Goal: Task Accomplishment & Management: Manage account settings

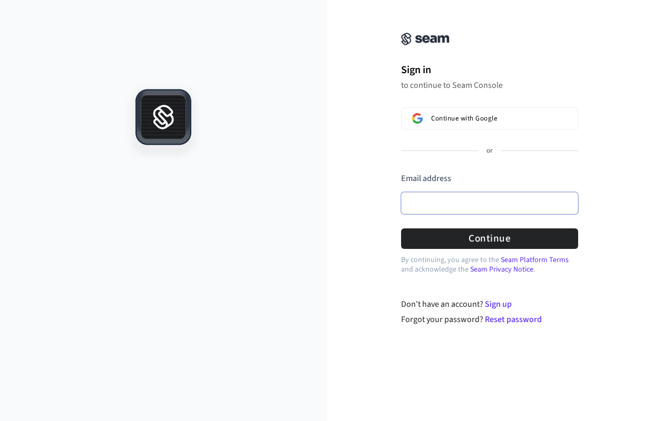
click at [428, 197] on input "Email address" at bounding box center [489, 203] width 177 height 22
click at [444, 206] on input "Email address" at bounding box center [489, 203] width 177 height 22
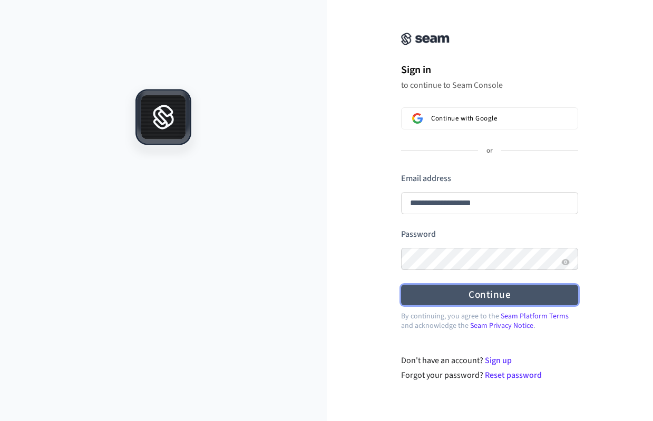
click at [447, 293] on button "Continue" at bounding box center [489, 295] width 177 height 21
type input "**********"
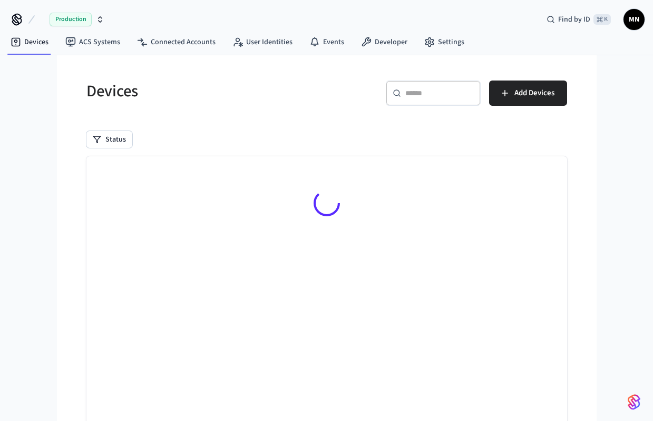
click at [101, 18] on icon "button" at bounding box center [100, 19] width 8 height 8
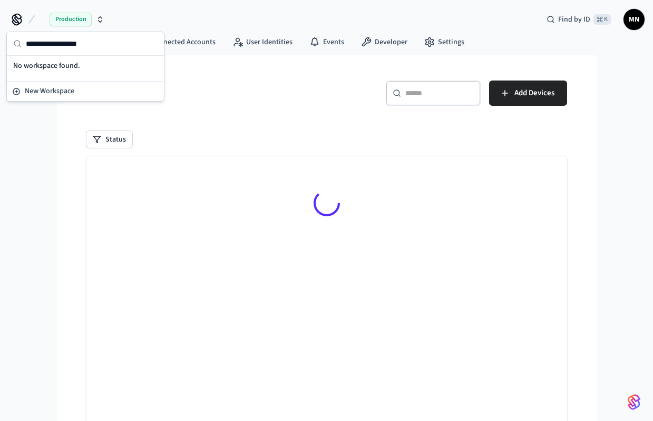
click at [98, 17] on icon "button" at bounding box center [100, 19] width 8 height 8
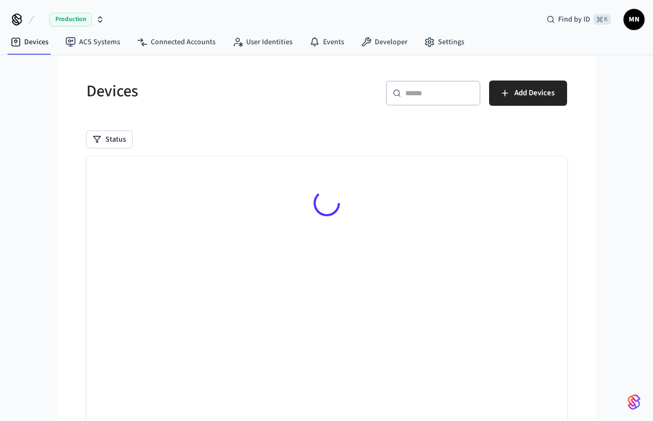
click at [102, 18] on icon "button" at bounding box center [101, 18] width 4 height 2
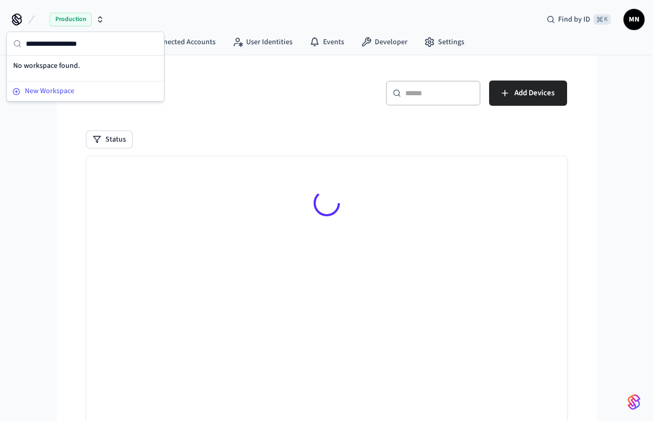
click at [55, 90] on span "New Workspace" at bounding box center [50, 91] width 50 height 11
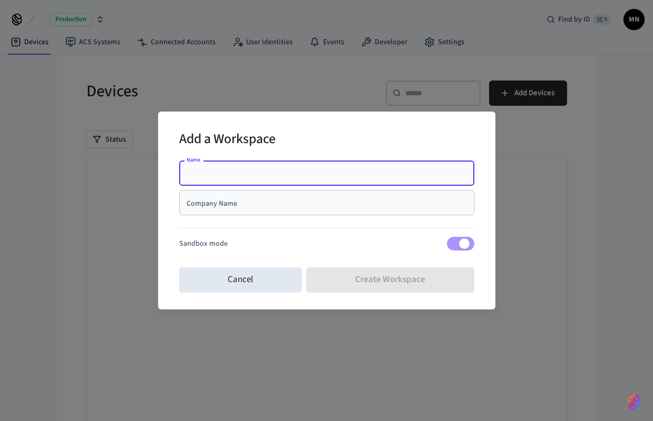
click at [282, 168] on input "Name" at bounding box center [326, 173] width 282 height 11
type input "******"
click at [379, 277] on div "Cancel Create Workspace" at bounding box center [326, 280] width 295 height 34
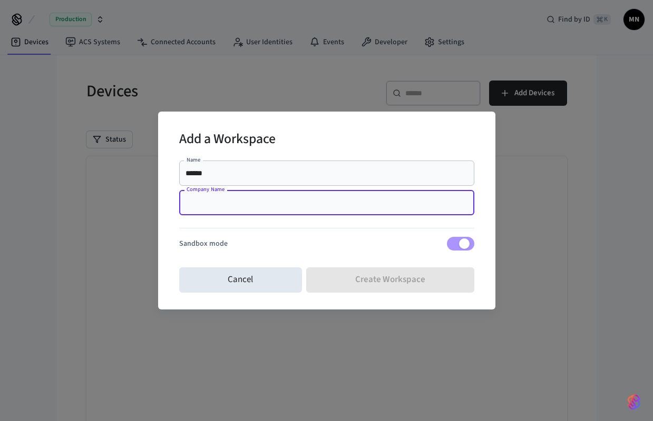
click at [254, 203] on input "Company Name" at bounding box center [326, 203] width 282 height 11
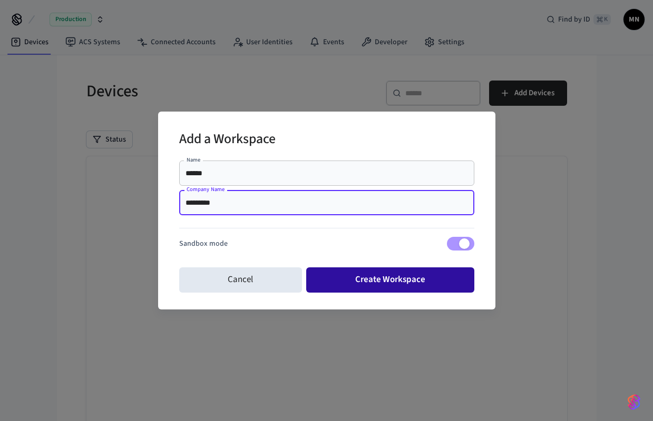
type input "*********"
click at [331, 271] on button "Create Workspace" at bounding box center [390, 280] width 168 height 25
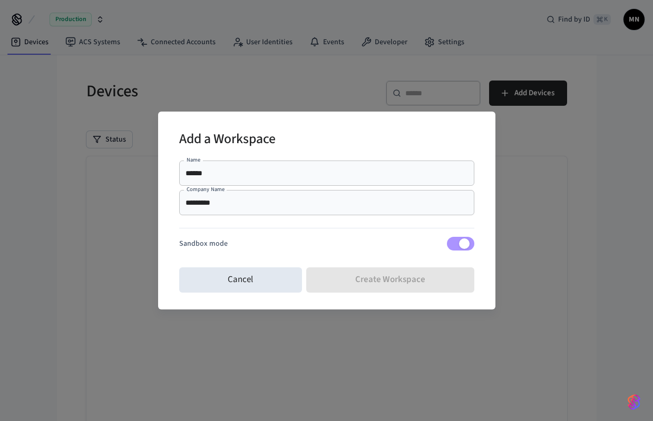
click at [360, 288] on div "Cancel Create Workspace" at bounding box center [326, 280] width 295 height 34
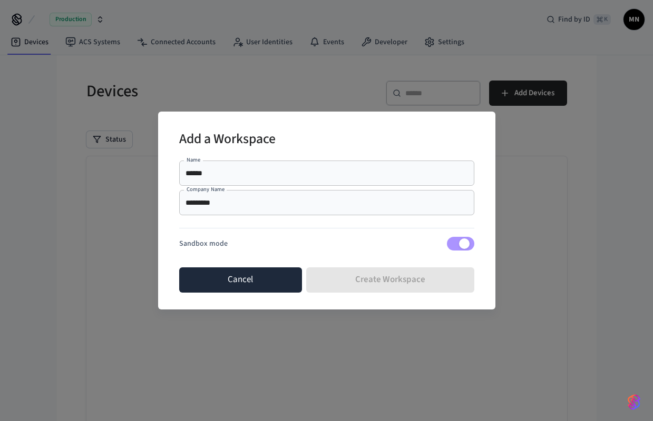
click at [258, 286] on button "Cancel" at bounding box center [240, 280] width 123 height 25
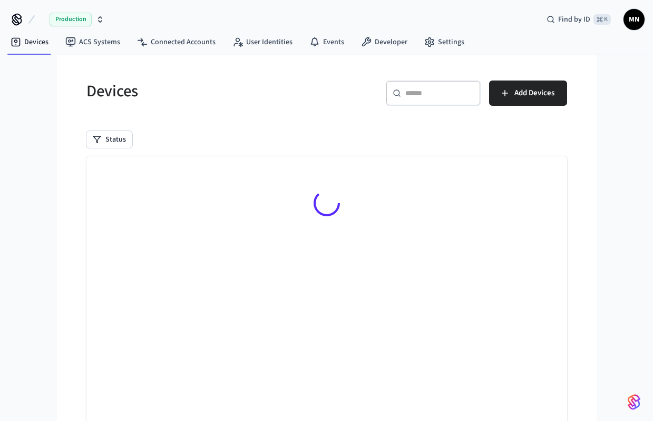
click at [631, 14] on span "MN" at bounding box center [633, 19] width 19 height 19
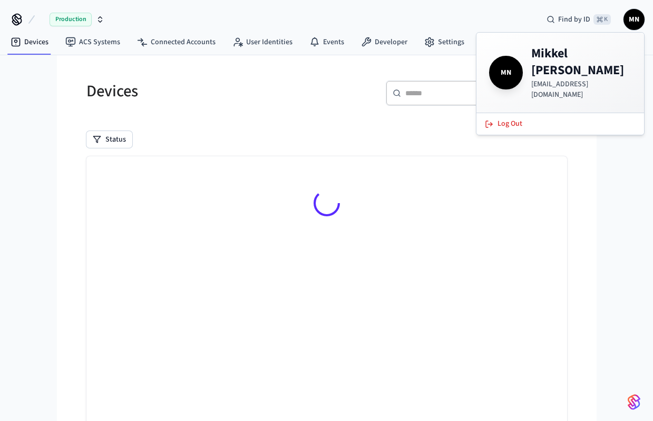
click at [631, 14] on span "MN" at bounding box center [633, 19] width 19 height 19
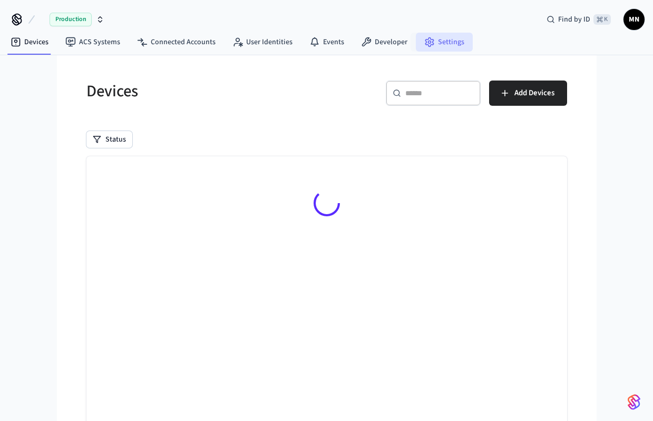
click at [430, 45] on link "Settings" at bounding box center [444, 42] width 57 height 19
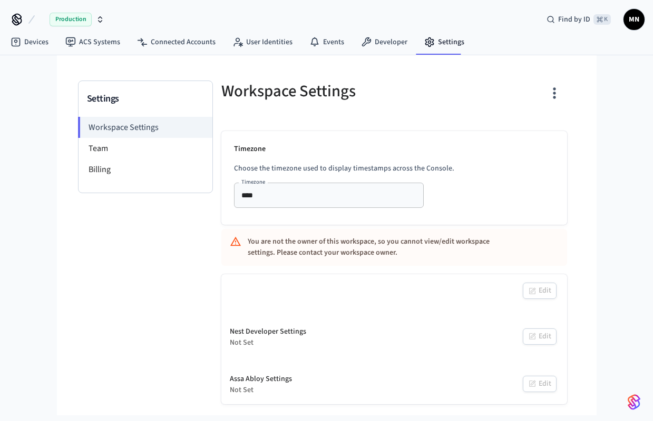
click at [99, 21] on icon "button" at bounding box center [101, 22] width 4 height 2
click at [62, 94] on span "New Workspace" at bounding box center [50, 91] width 50 height 11
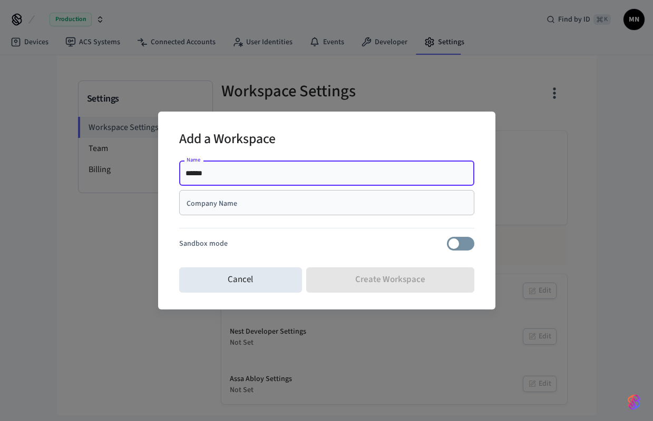
type input "******"
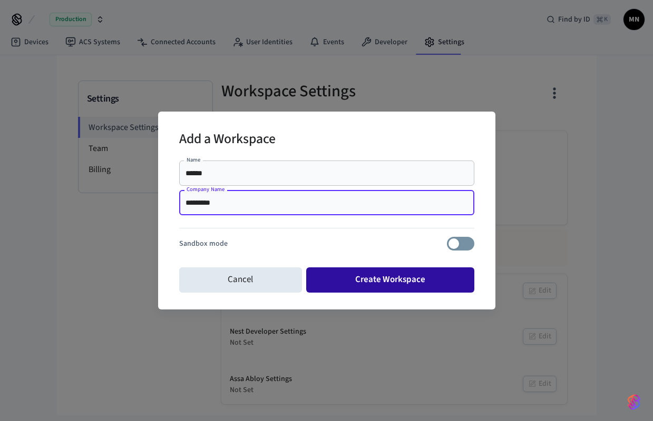
type input "*********"
click at [381, 282] on button "Create Workspace" at bounding box center [390, 280] width 168 height 25
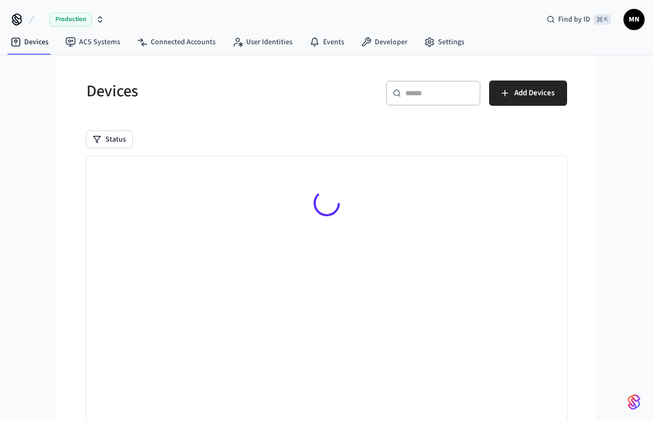
click at [99, 22] on icon "button" at bounding box center [100, 19] width 8 height 8
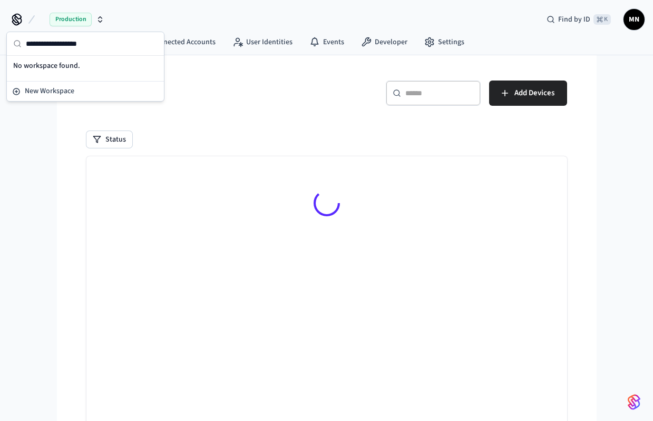
click at [99, 22] on icon "button" at bounding box center [100, 19] width 8 height 8
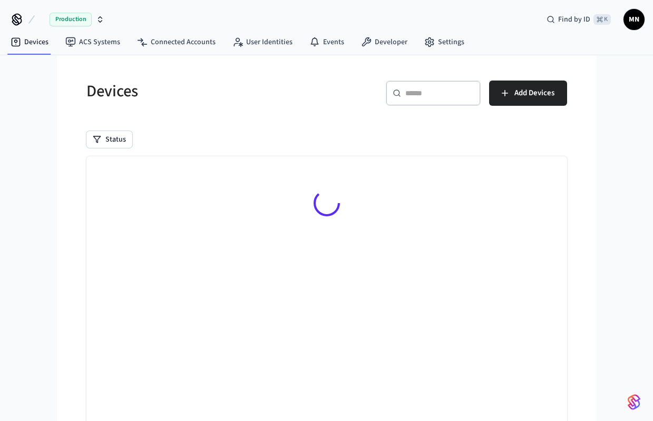
click at [297, 122] on div "Devices ​ ​ Add Devices Status Searching..." at bounding box center [326, 273] width 497 height 411
click at [279, 115] on div "Devices ​ ​ Add Devices Status Searching..." at bounding box center [326, 273] width 497 height 411
click at [632, 23] on span "MN" at bounding box center [633, 19] width 19 height 19
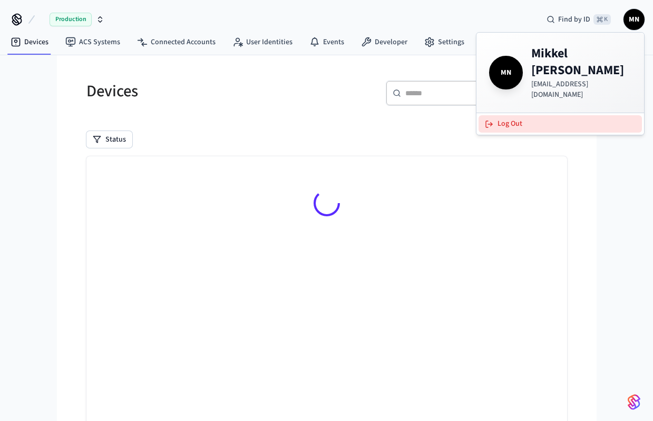
click at [531, 115] on button "Log Out" at bounding box center [559, 123] width 163 height 17
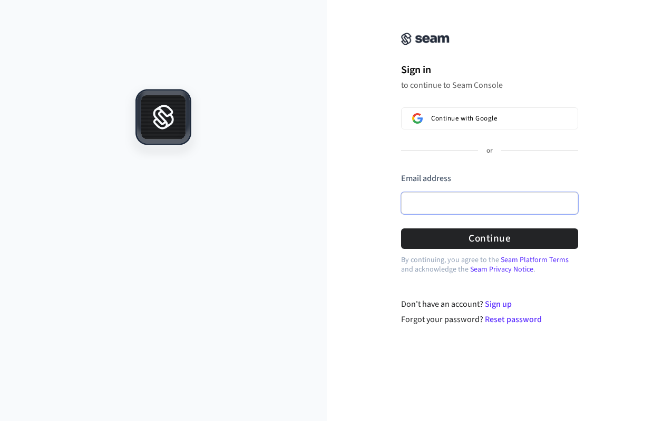
click at [428, 194] on input "Email address" at bounding box center [489, 203] width 177 height 22
click at [475, 218] on div "Email address" at bounding box center [489, 196] width 177 height 47
click at [464, 207] on input "Email address" at bounding box center [489, 203] width 177 height 22
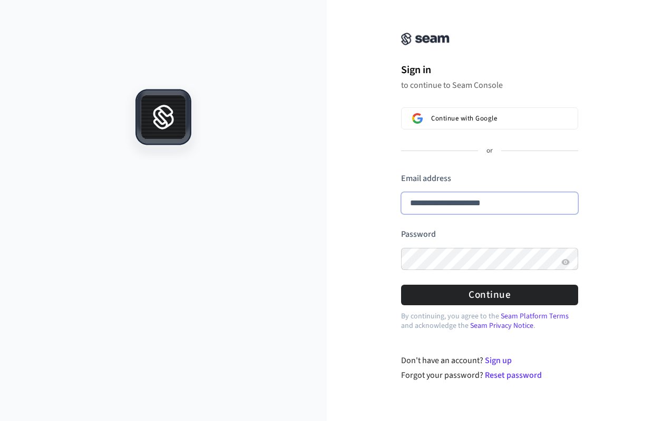
click at [401, 173] on button "submit" at bounding box center [401, 173] width 0 height 0
type input "**********"
